Goal: Transaction & Acquisition: Download file/media

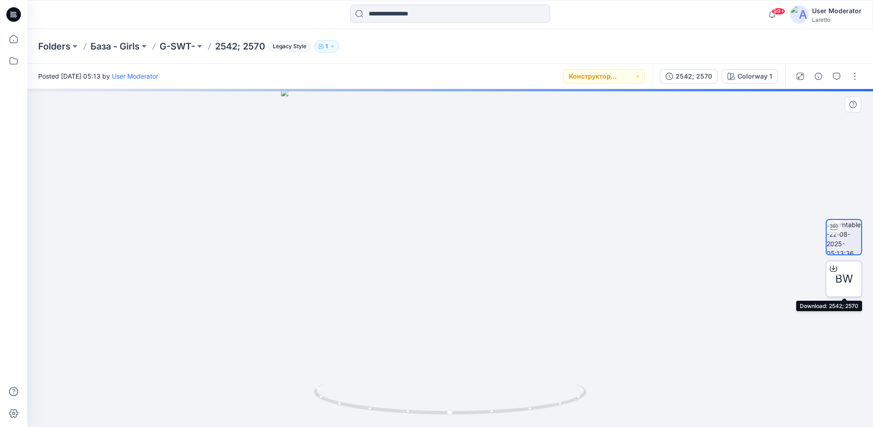
click at [843, 281] on span "BW" at bounding box center [844, 279] width 18 height 16
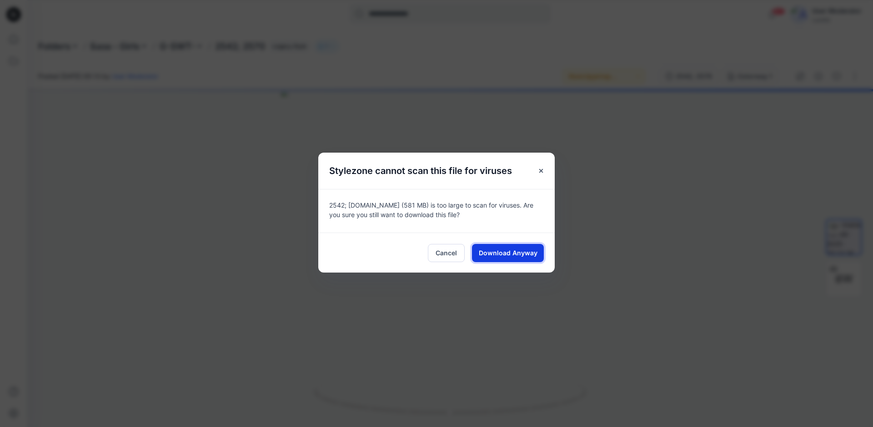
click at [498, 252] on span "Download Anyway" at bounding box center [508, 253] width 59 height 10
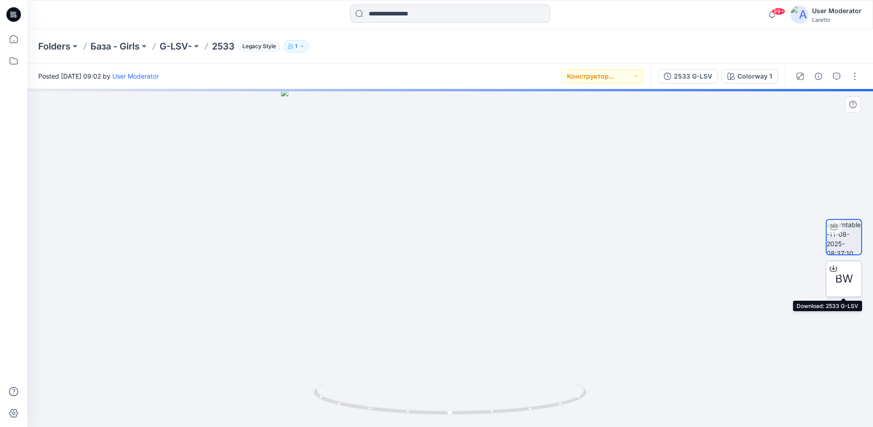
click at [853, 280] on div "BW" at bounding box center [844, 279] width 36 height 36
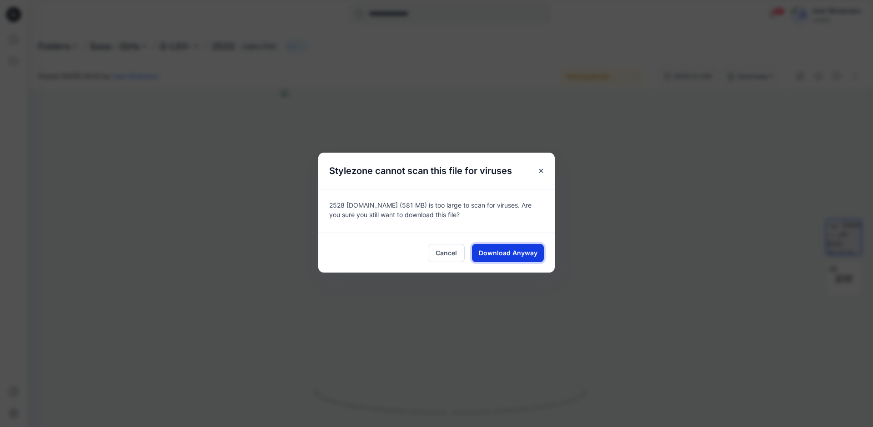
click at [498, 252] on span "Download Anyway" at bounding box center [508, 253] width 59 height 10
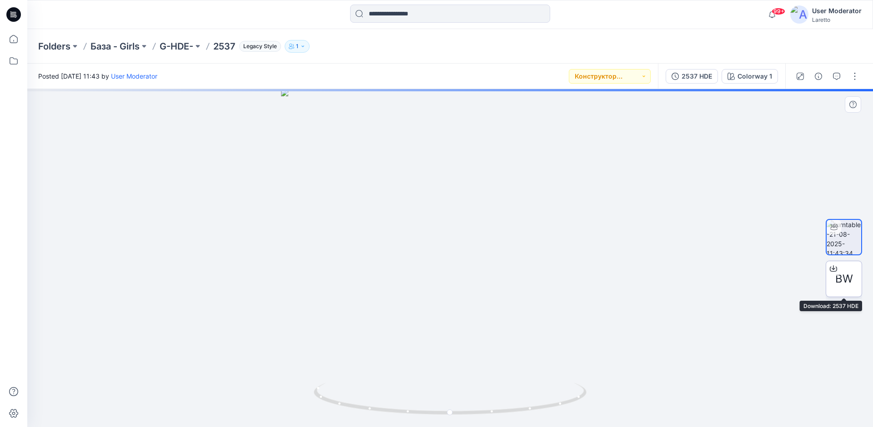
click at [850, 276] on span "BW" at bounding box center [844, 279] width 18 height 16
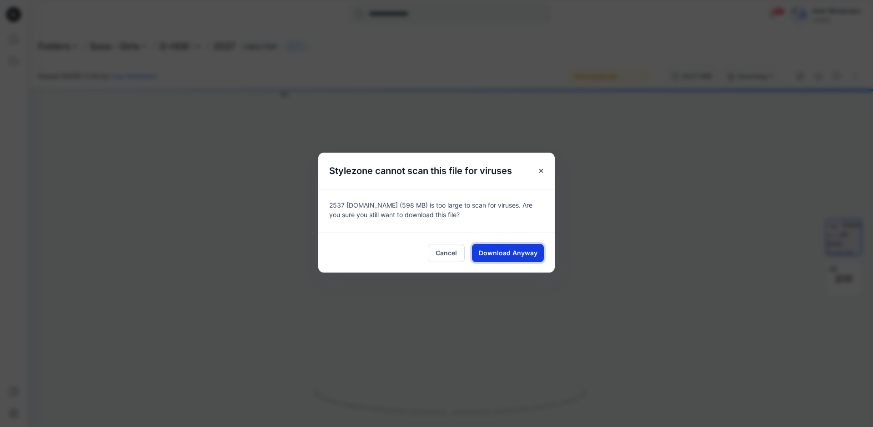
click at [520, 254] on span "Download Anyway" at bounding box center [508, 253] width 59 height 10
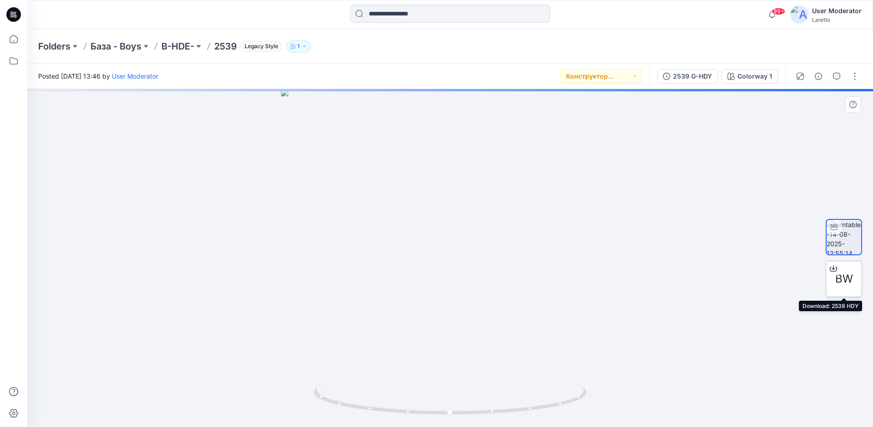
click at [843, 278] on span "BW" at bounding box center [844, 279] width 18 height 16
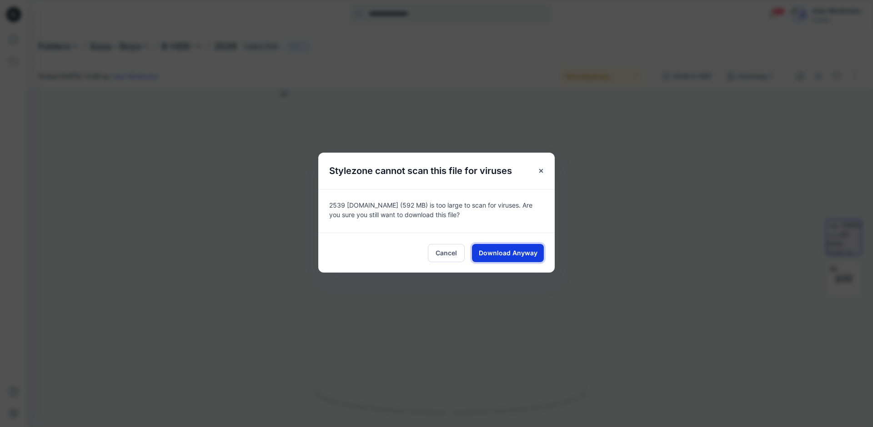
click at [504, 247] on button "Download Anyway" at bounding box center [508, 253] width 72 height 18
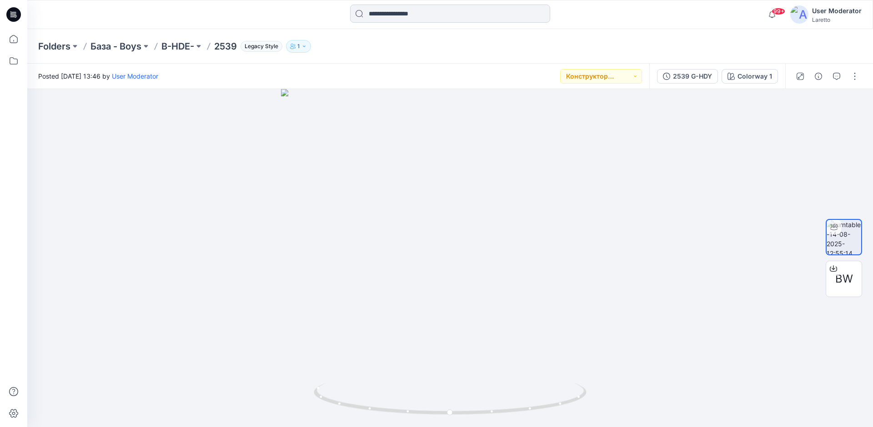
click at [429, 9] on input at bounding box center [450, 14] width 200 height 18
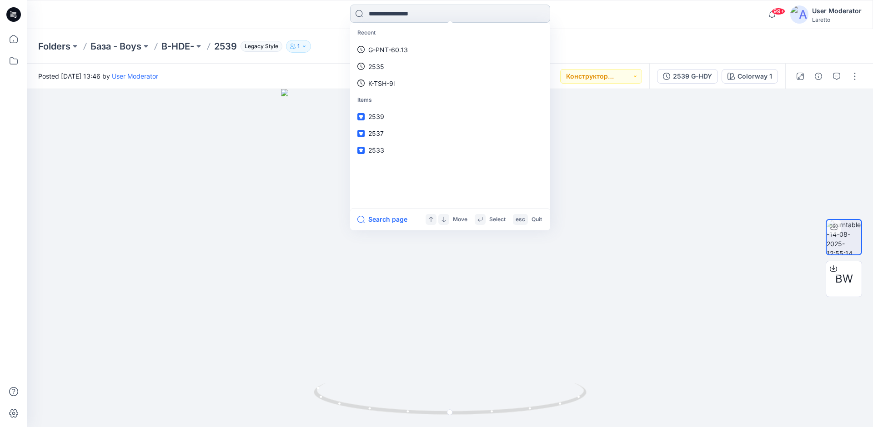
paste input "****"
type input "****"
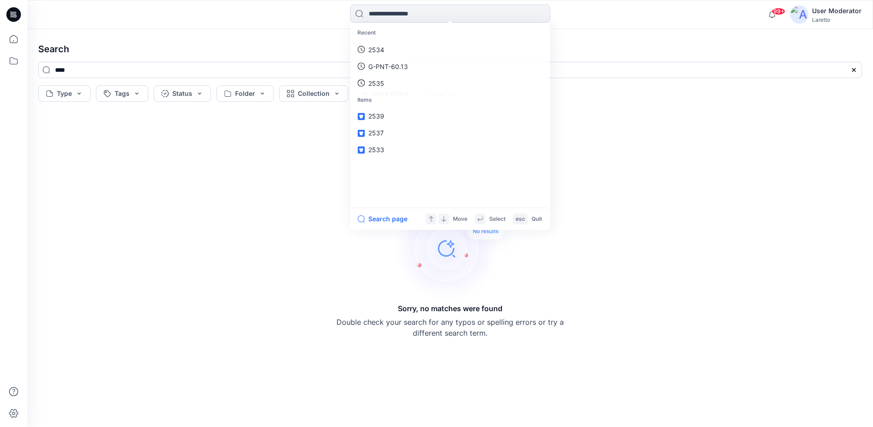
click at [9, 14] on icon at bounding box center [13, 14] width 15 height 15
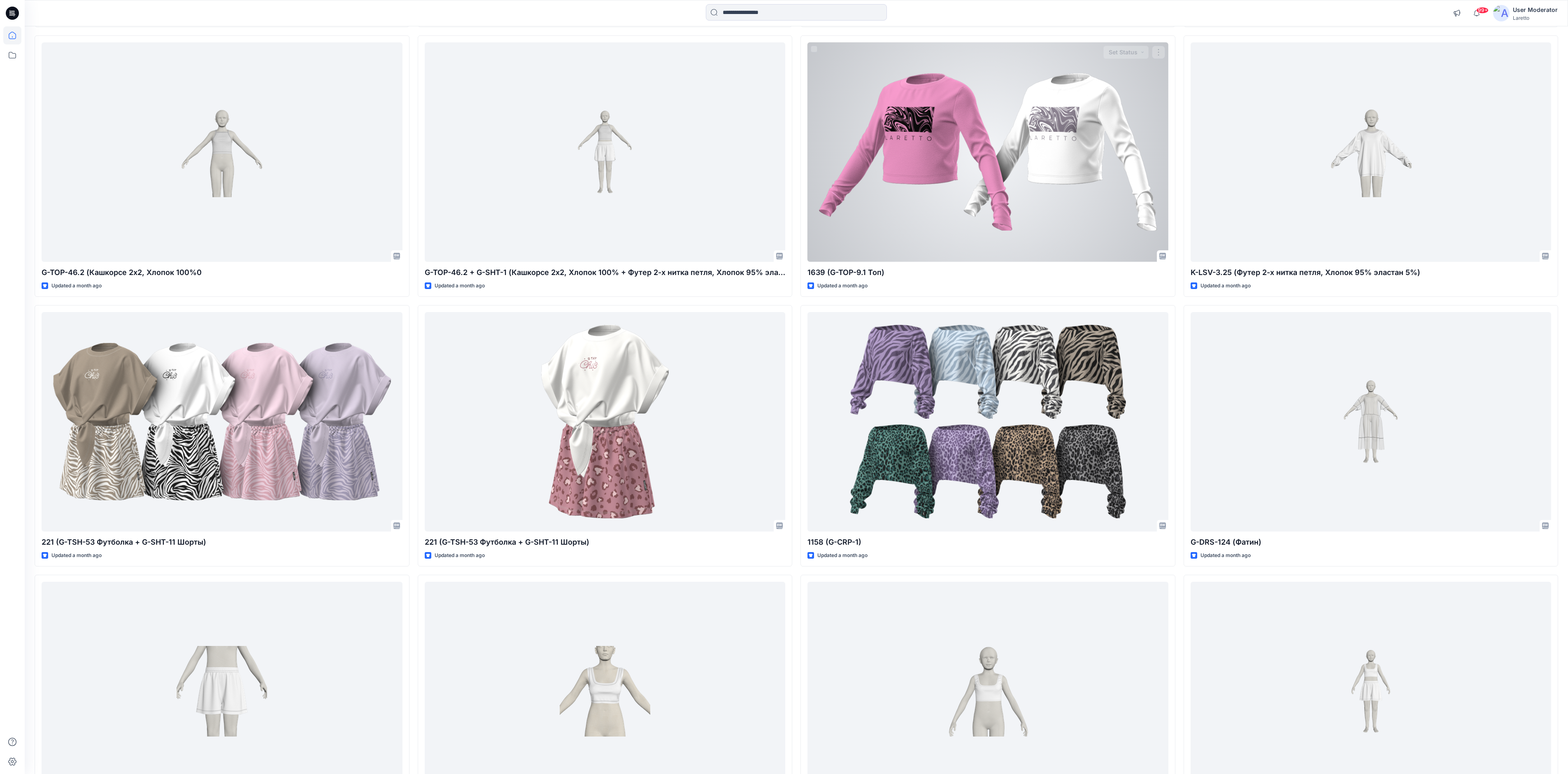
scroll to position [3190, 0]
